Goal: Task Accomplishment & Management: Complete application form

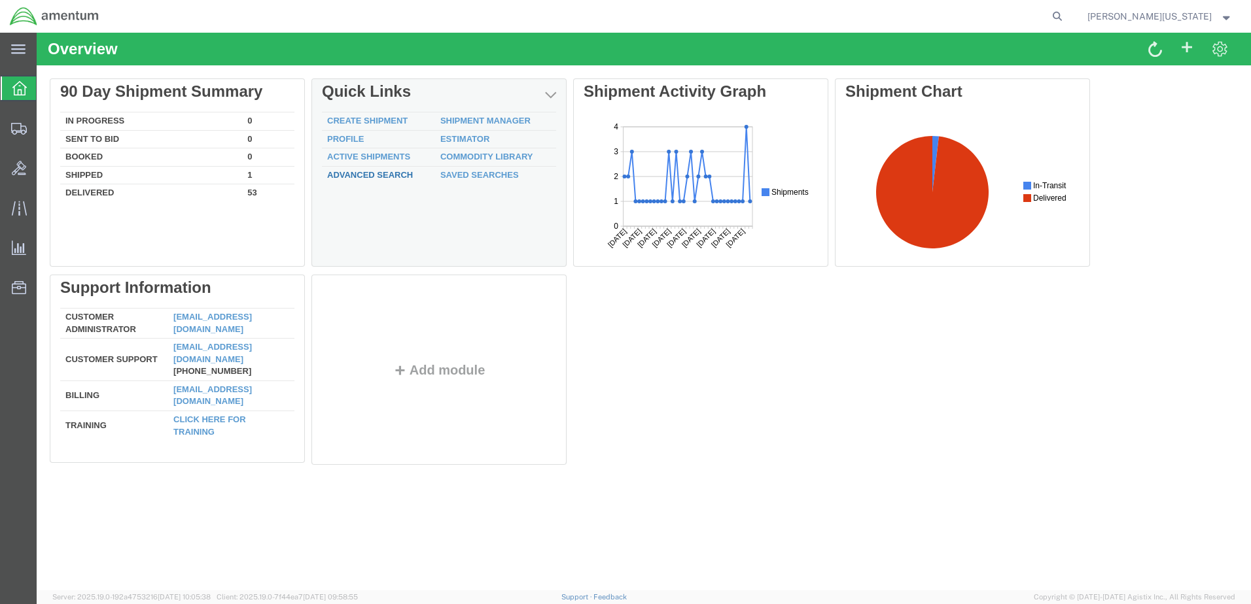
click at [367, 171] on link "Advanced Search" at bounding box center [370, 175] width 86 height 10
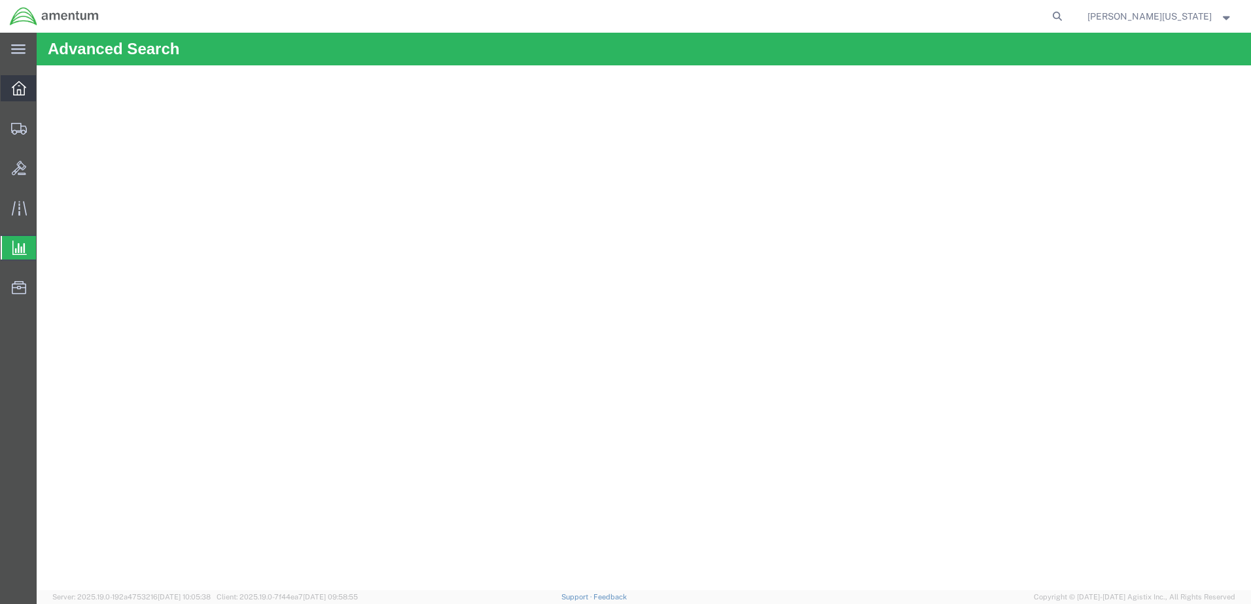
click at [21, 83] on icon at bounding box center [19, 88] width 14 height 14
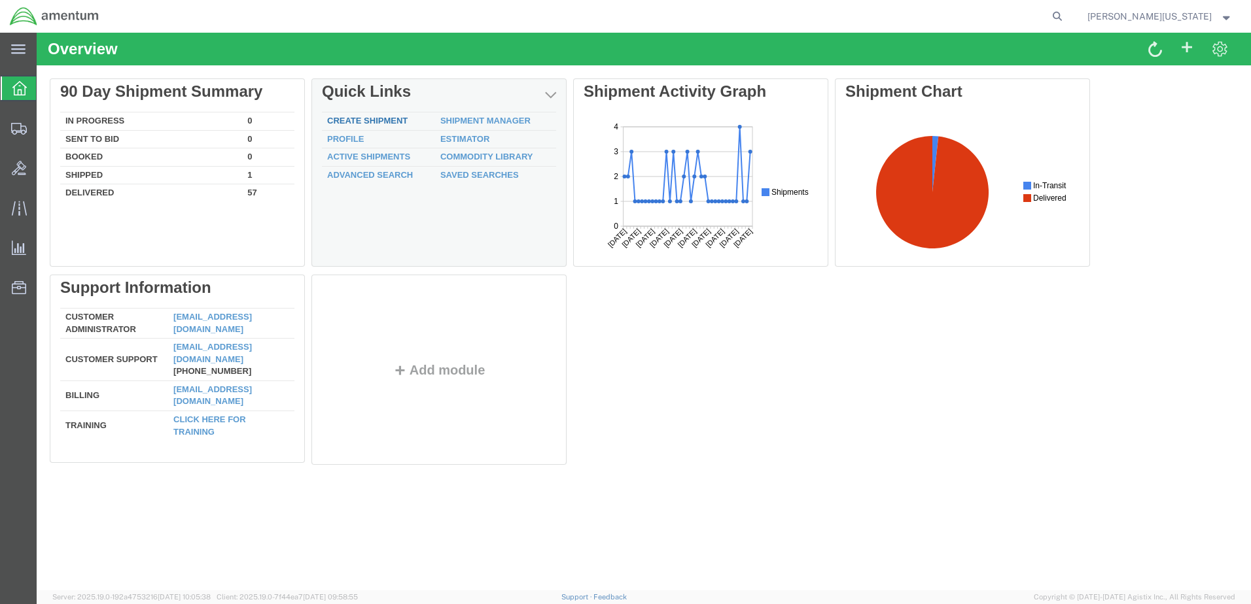
click at [383, 118] on link "Create Shipment" at bounding box center [367, 121] width 80 height 10
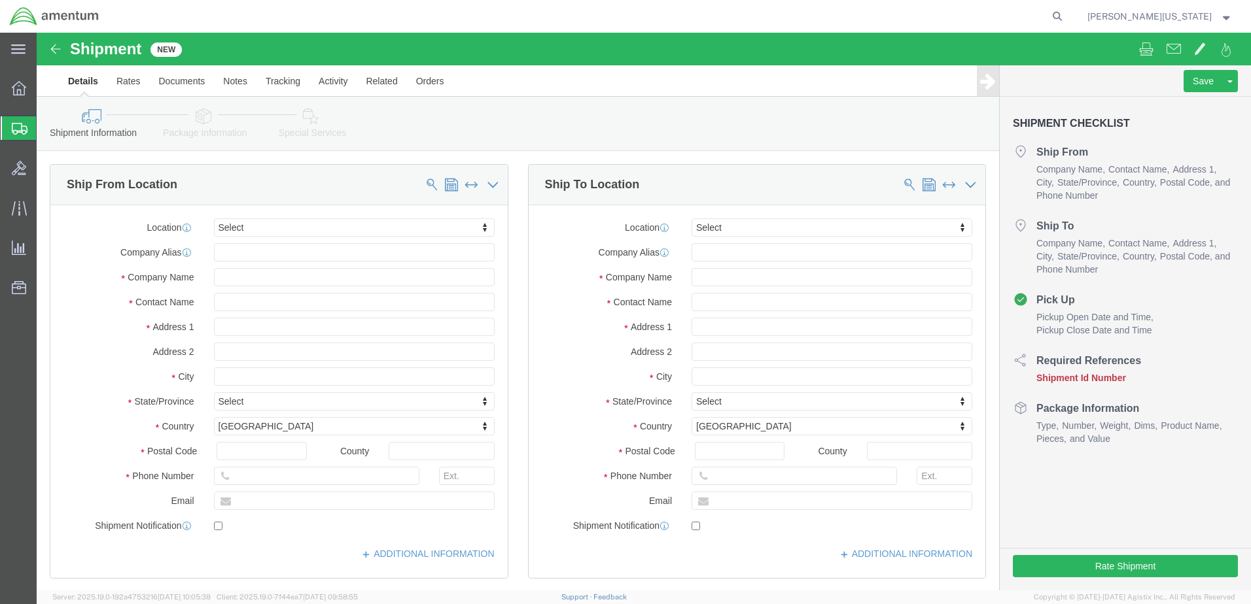
select select
click input "text"
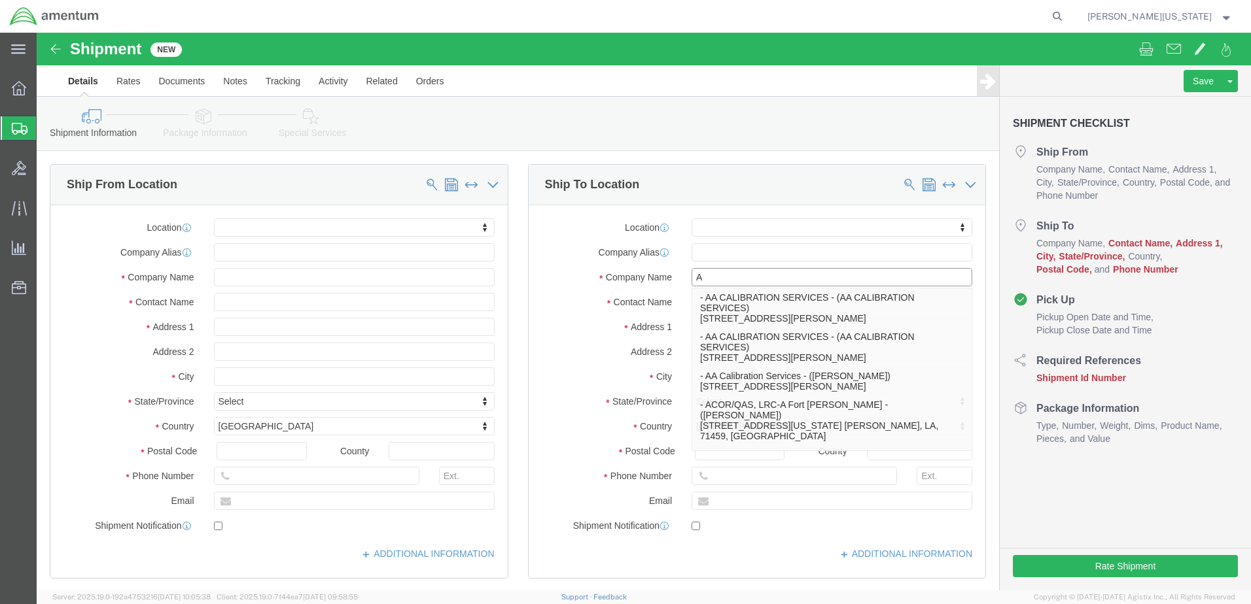
type input "Al"
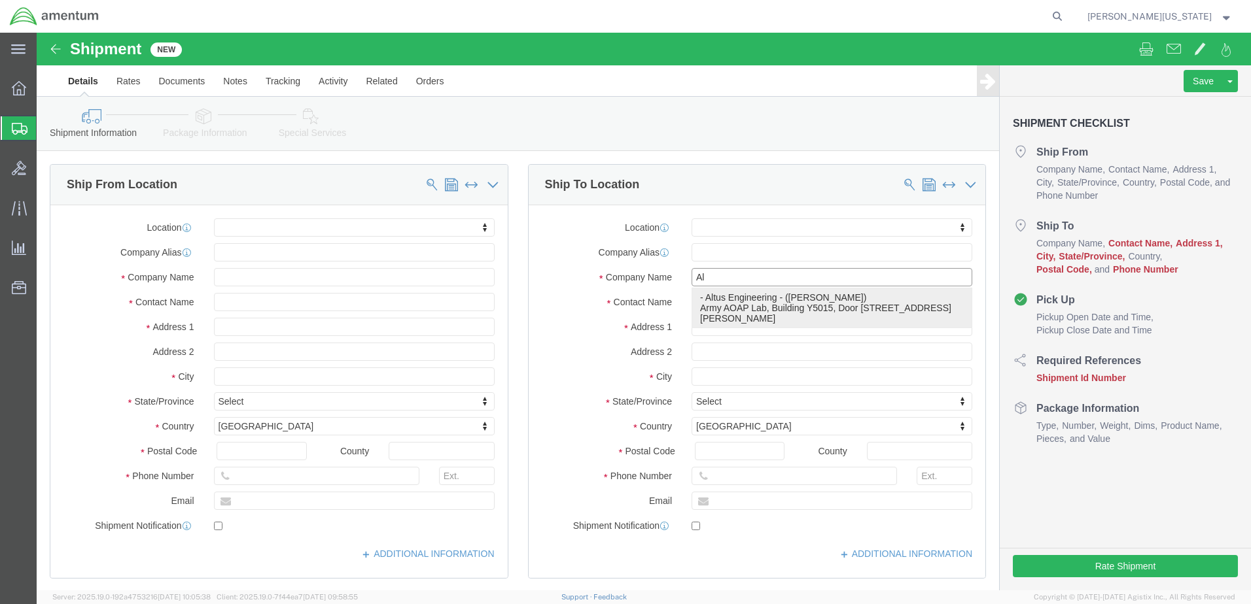
drag, startPoint x: 708, startPoint y: 286, endPoint x: 672, endPoint y: 279, distance: 37.5
click p "- Altus Engineering - ([PERSON_NAME]) Army AOAP Lab, Building Y5015, [STREET_AD…"
select select
type input "Altus Engineering"
type input "[PERSON_NAME]"
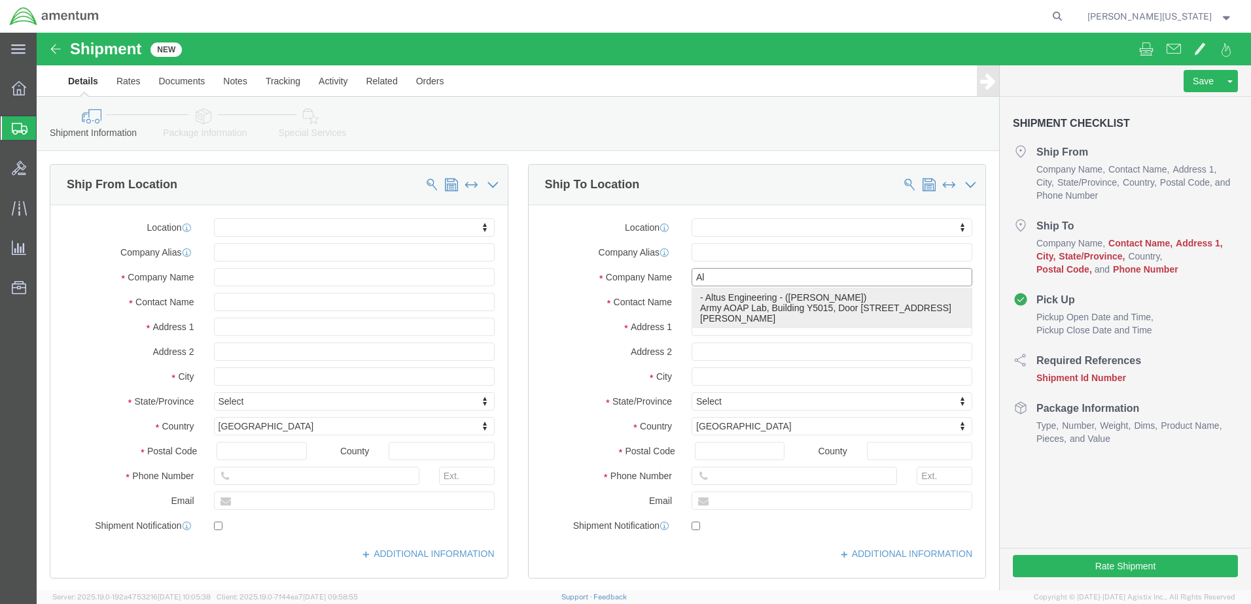
type input "Army AOAP Lab"
type input "Building Y5015, Door 59"
type input "[GEOGRAPHIC_DATA][PERSON_NAME]"
type input "28310"
type input "[PHONE_NUMBER]"
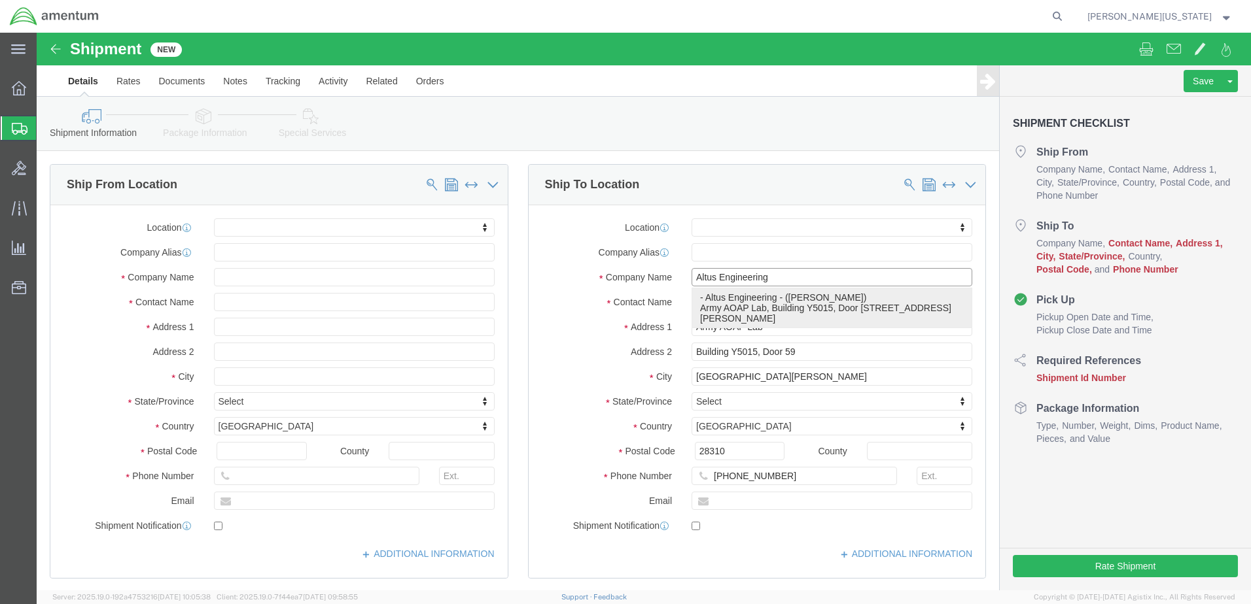
select select "NC"
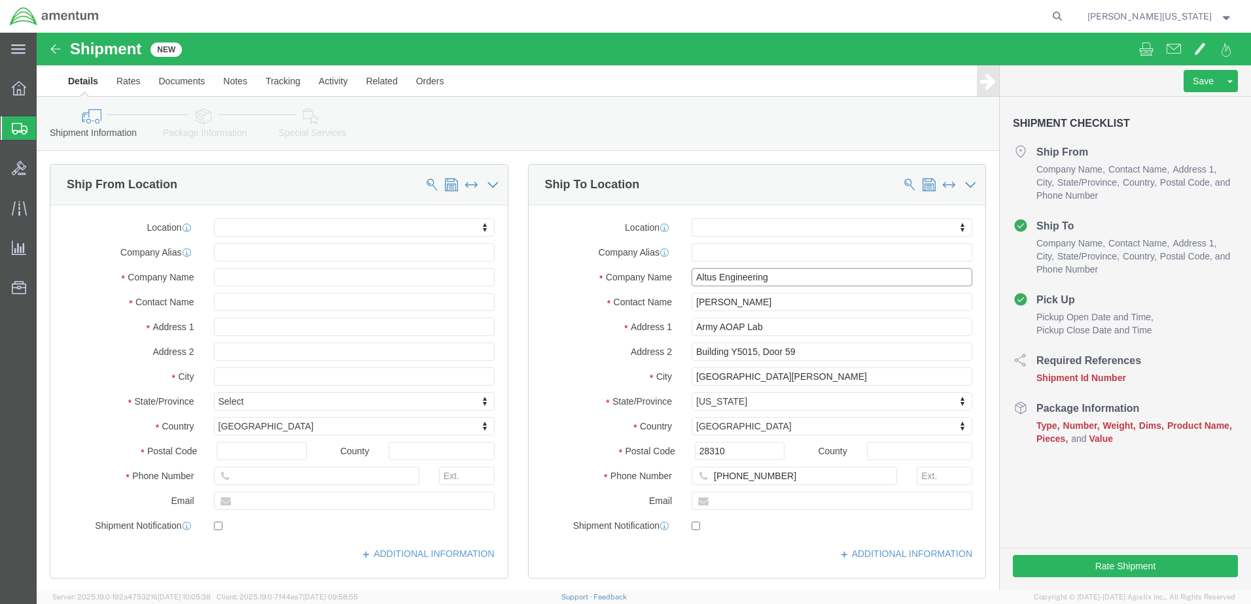
type input "Altus Engineering"
